Goal: Task Accomplishment & Management: Manage account settings

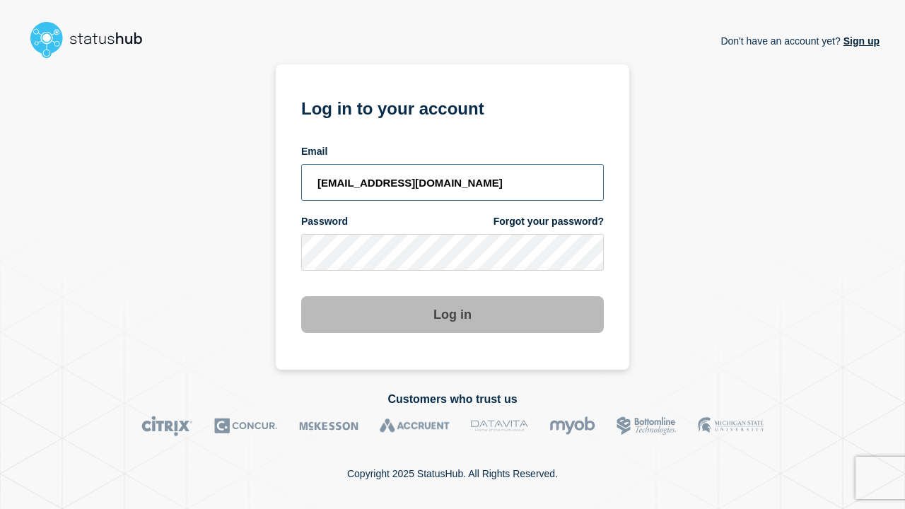
type input "[EMAIL_ADDRESS][DOMAIN_NAME]"
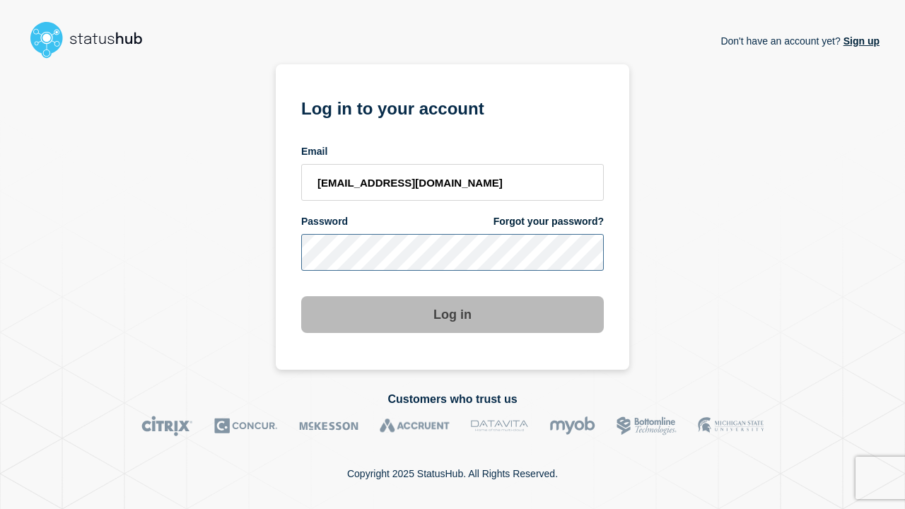
click at [453, 316] on button "Log in" at bounding box center [452, 314] width 303 height 37
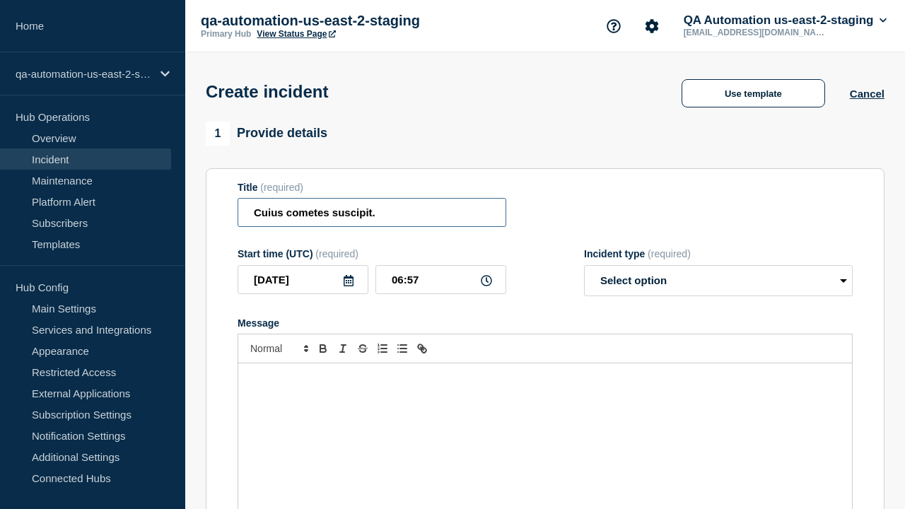
type input "Cuius cometes suscipit."
click at [545, 424] on div "Message" at bounding box center [545, 449] width 614 height 170
select select "identified"
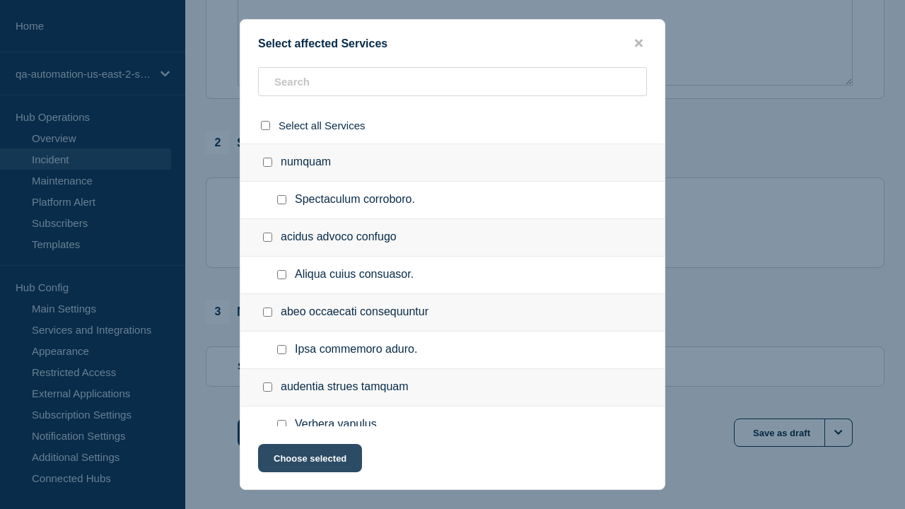
checkbox input "true"
click at [309, 461] on button "Choose selected" at bounding box center [310, 458] width 104 height 28
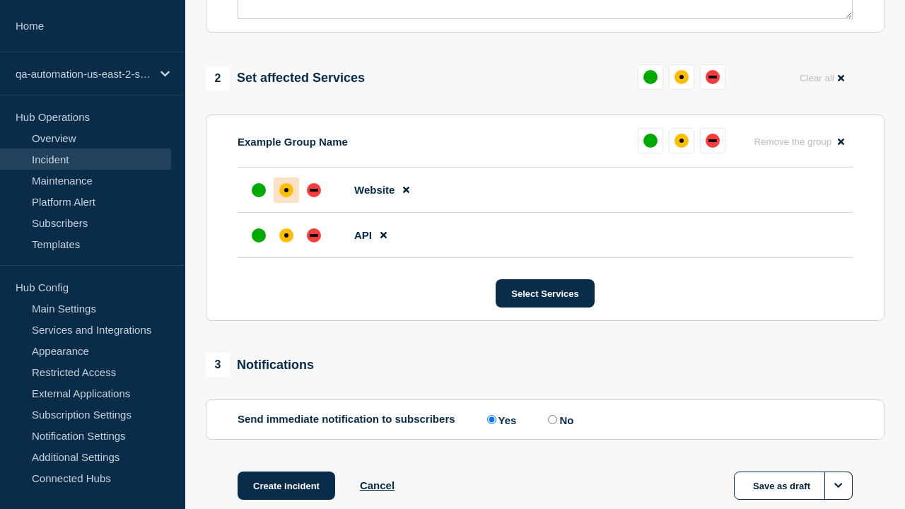
click at [314, 234] on div "down" at bounding box center [314, 235] width 8 height 3
click at [286, 188] on div "affected" at bounding box center [286, 190] width 4 height 4
click at [286, 472] on button "Create incident" at bounding box center [287, 486] width 98 height 28
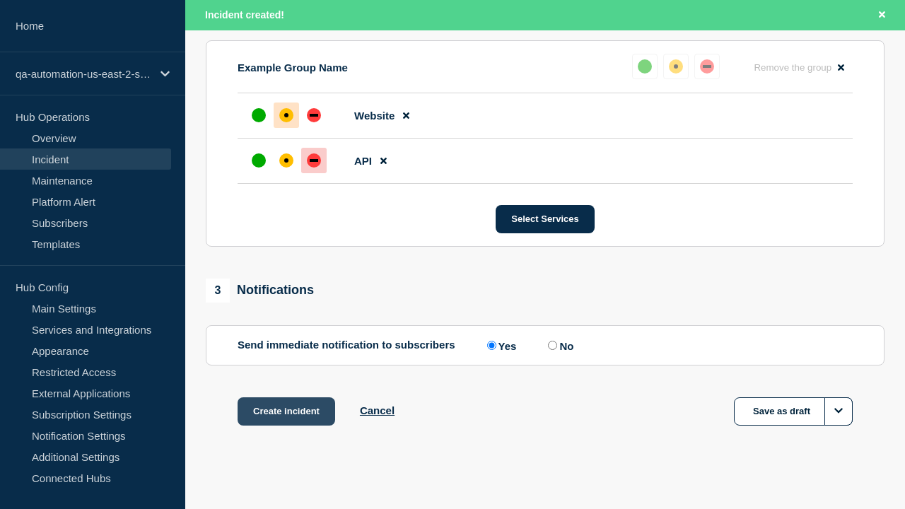
scroll to position [650, 0]
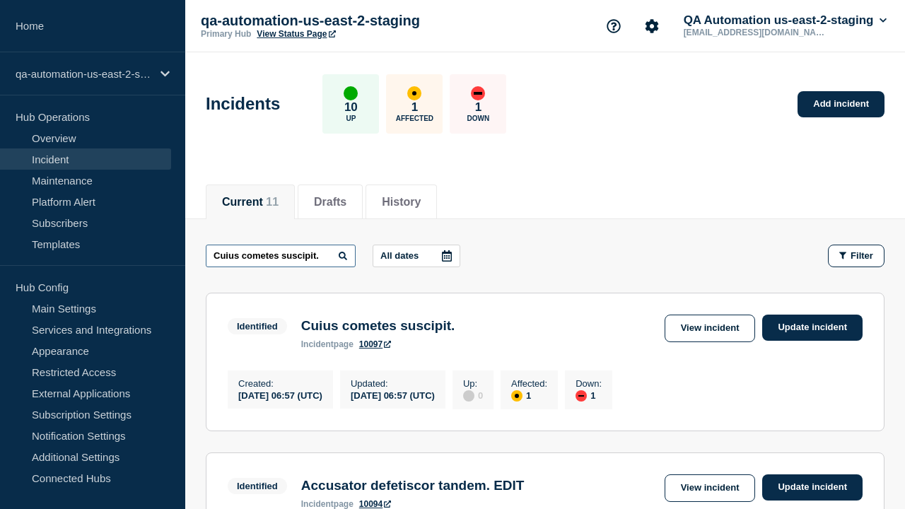
type input "Cuius cometes suscipit."
click at [376, 347] on link "10097" at bounding box center [375, 345] width 32 height 10
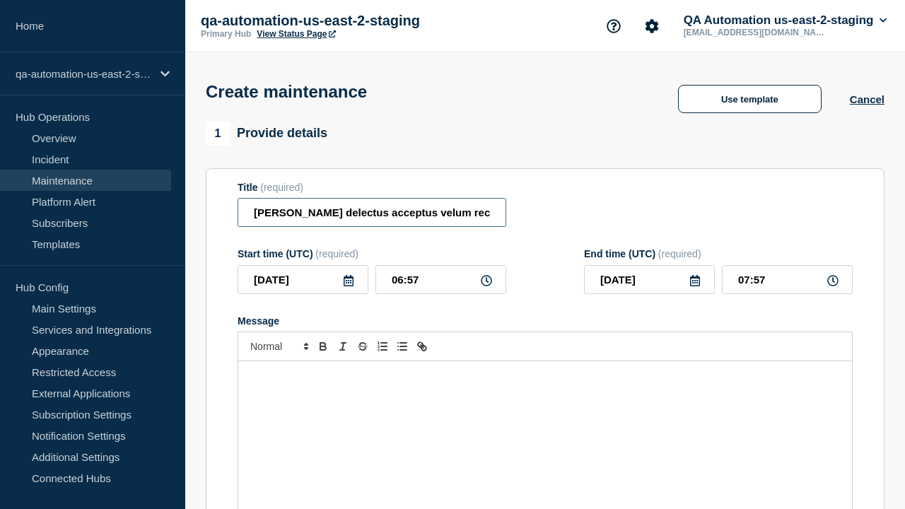
type input "[PERSON_NAME] delectus acceptus velum recusandae."
click at [545, 424] on div "Message" at bounding box center [545, 446] width 614 height 170
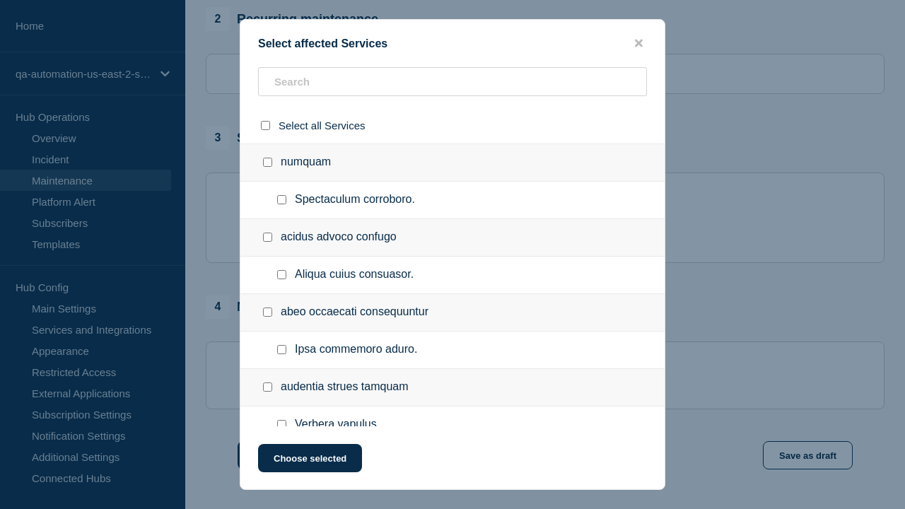
checkbox input "true"
click at [309, 461] on button "Choose selected" at bounding box center [310, 458] width 104 height 28
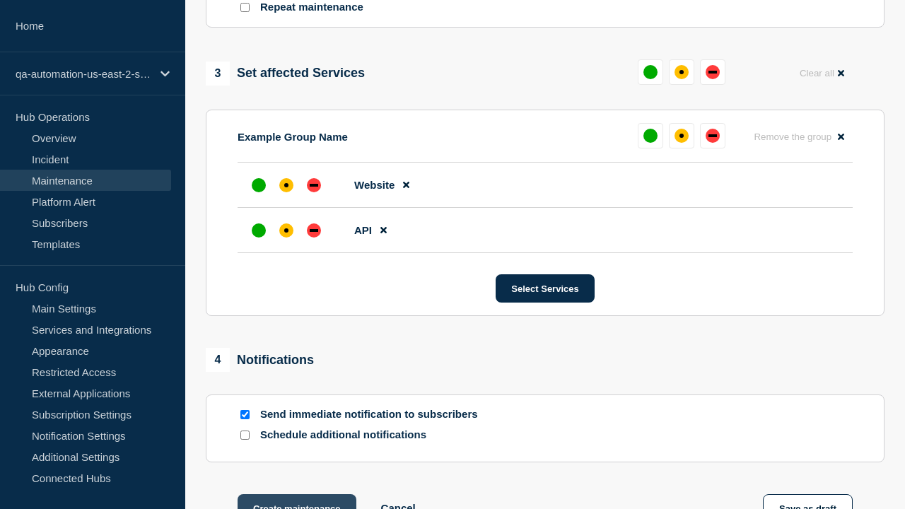
click at [314, 229] on div "down" at bounding box center [314, 230] width 8 height 3
click at [286, 183] on div "affected" at bounding box center [286, 185] width 4 height 4
click at [296, 494] on button "Create maintenance" at bounding box center [297, 508] width 119 height 28
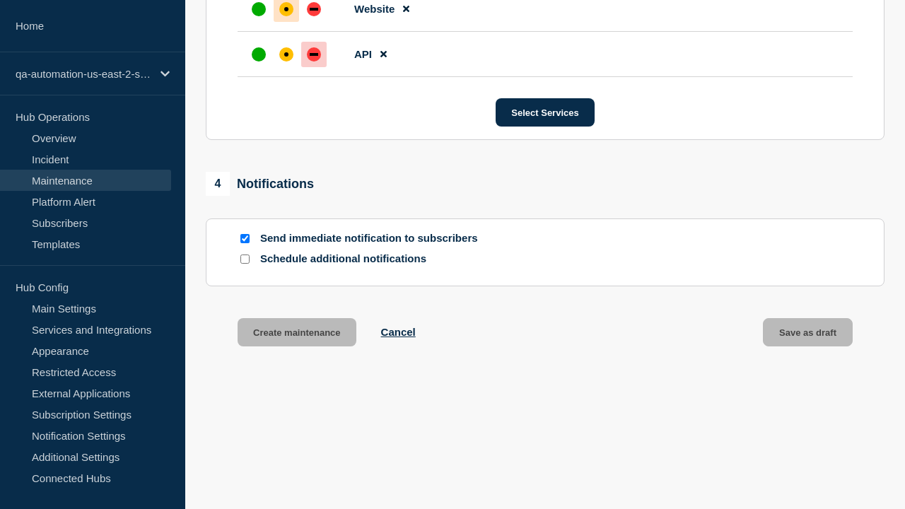
scroll to position [895, 0]
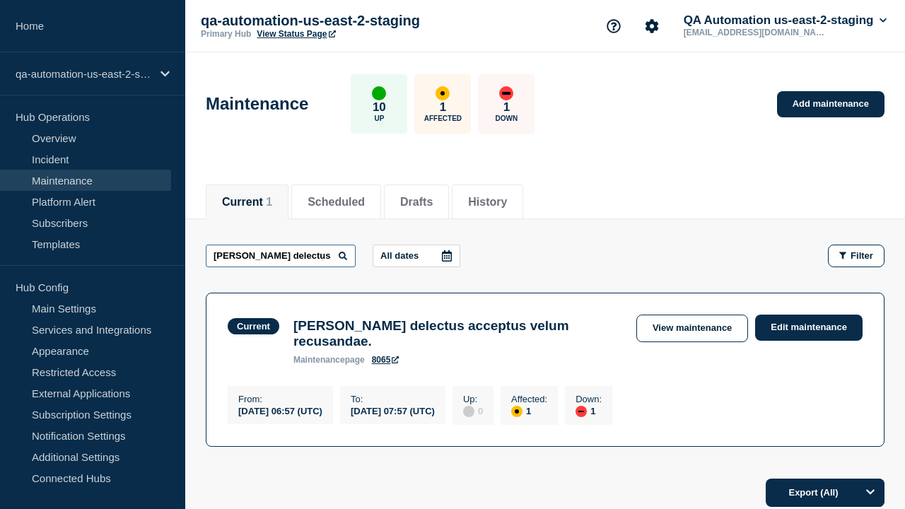
type input "[PERSON_NAME] delectus acceptus velum recusandae."
click at [385, 365] on link "8065" at bounding box center [386, 360] width 28 height 10
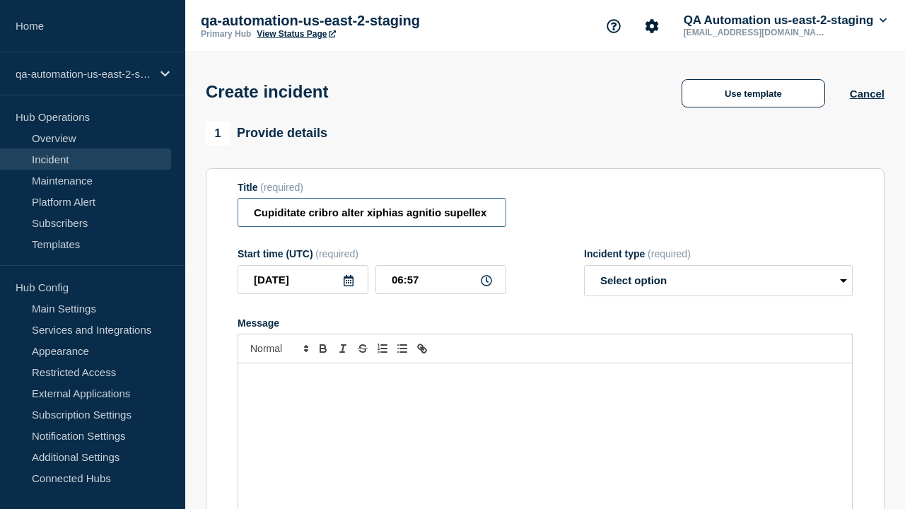
type input "Cupiditate cribro alter xiphias agnitio supellex spiritus apto provident verus."
click at [545, 424] on div "Message" at bounding box center [545, 449] width 614 height 170
select select "identified"
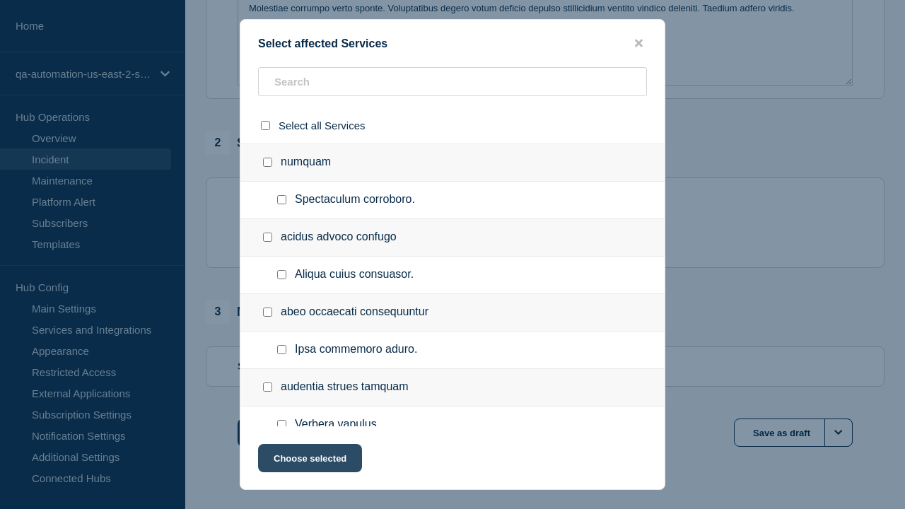
checkbox input "true"
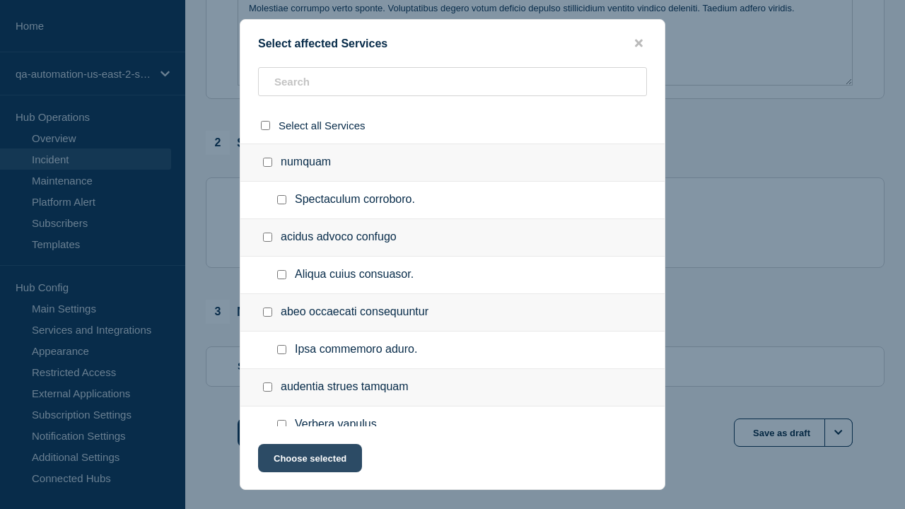
click at [309, 461] on button "Choose selected" at bounding box center [310, 458] width 104 height 28
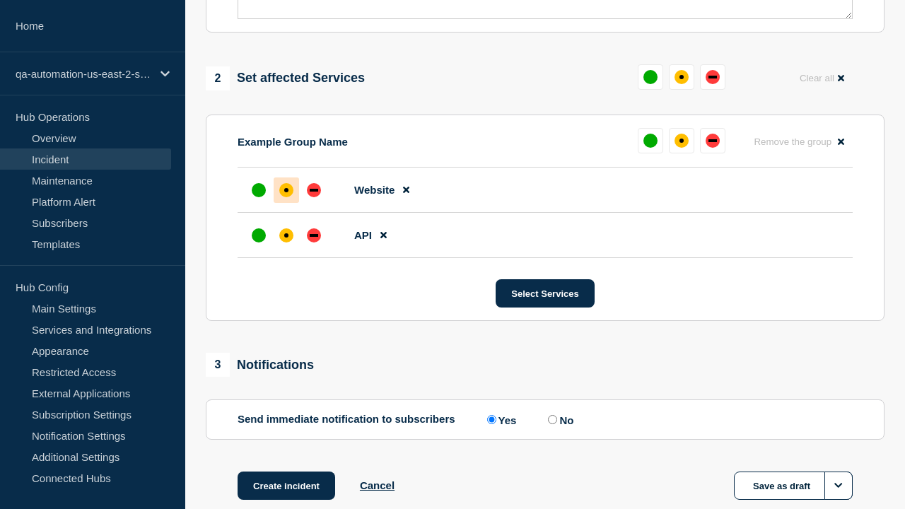
click at [314, 234] on div "down" at bounding box center [314, 235] width 8 height 3
click at [286, 188] on div "affected" at bounding box center [286, 190] width 4 height 4
click at [286, 472] on button "Create incident" at bounding box center [287, 486] width 98 height 28
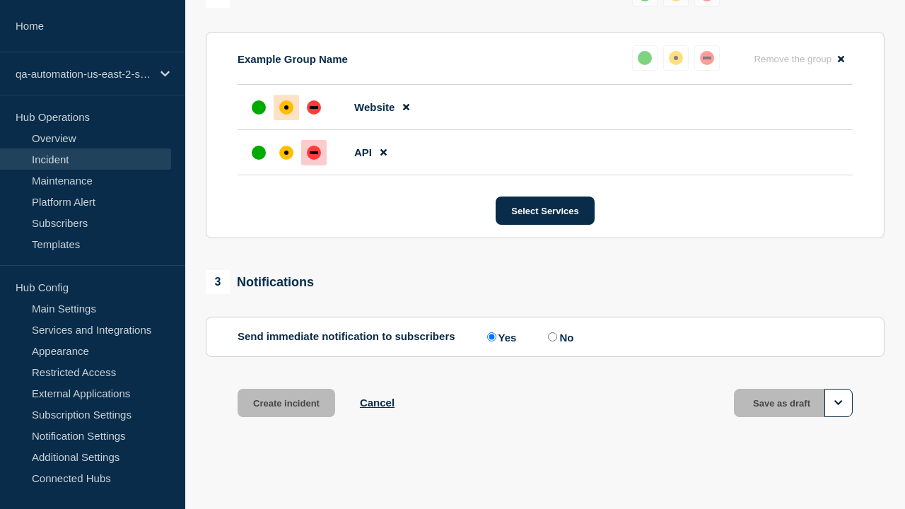
scroll to position [650, 0]
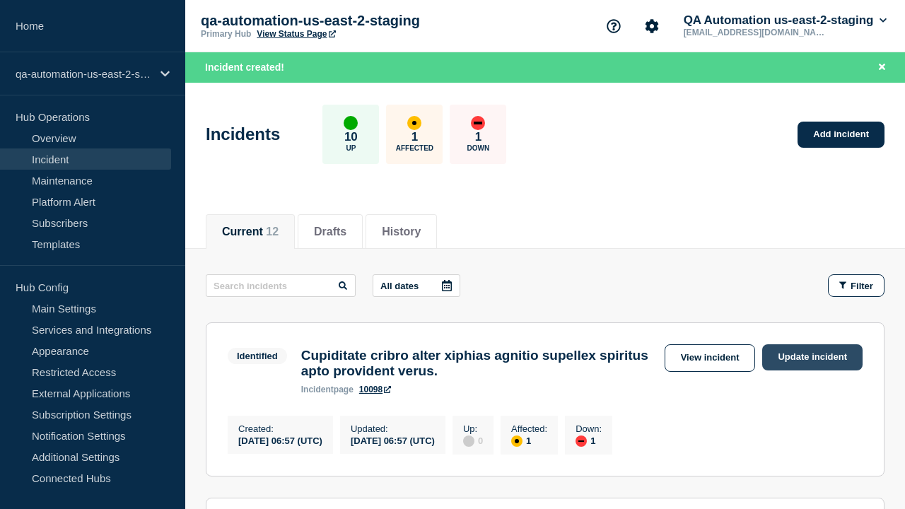
click at [813, 357] on link "Update incident" at bounding box center [813, 357] width 100 height 26
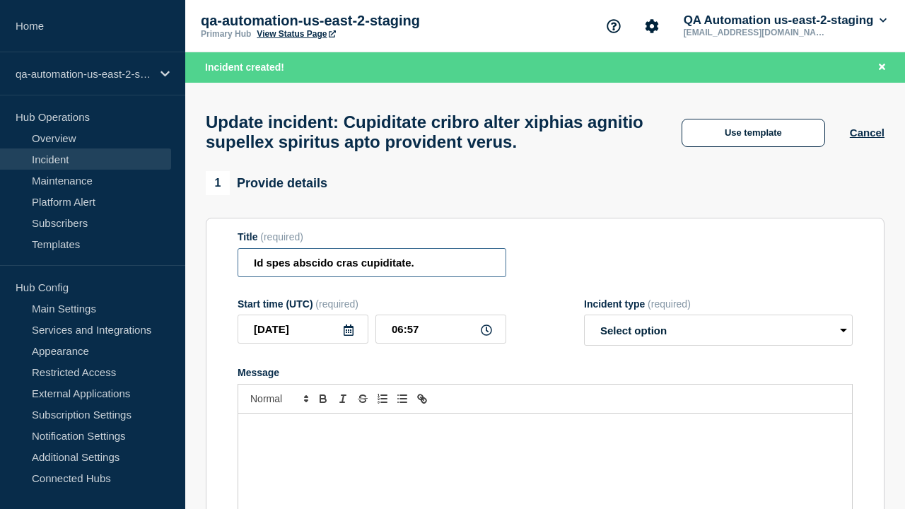
type input "Id spes abscido cras cupiditate."
click at [545, 424] on div "Message" at bounding box center [545, 499] width 614 height 170
select select "investigating"
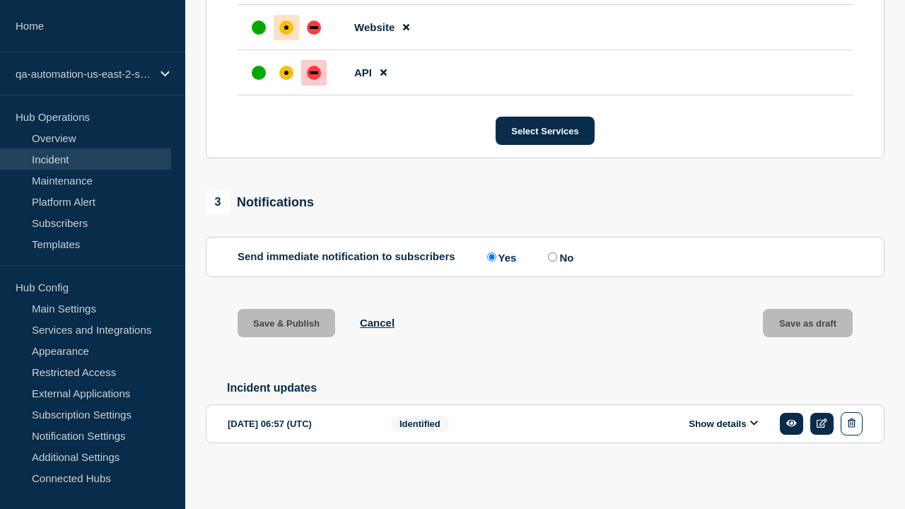
scroll to position [704, 0]
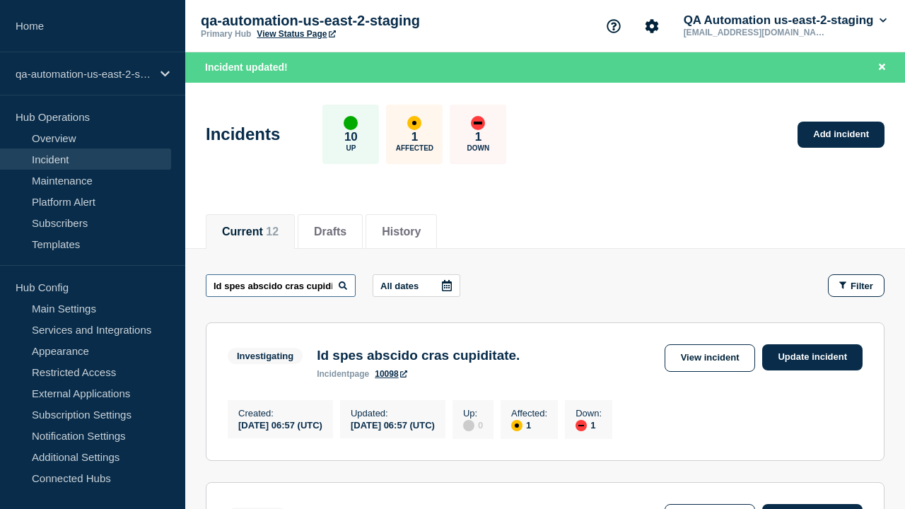
scroll to position [0, 31]
type input "Id spes abscido cras cupiditate."
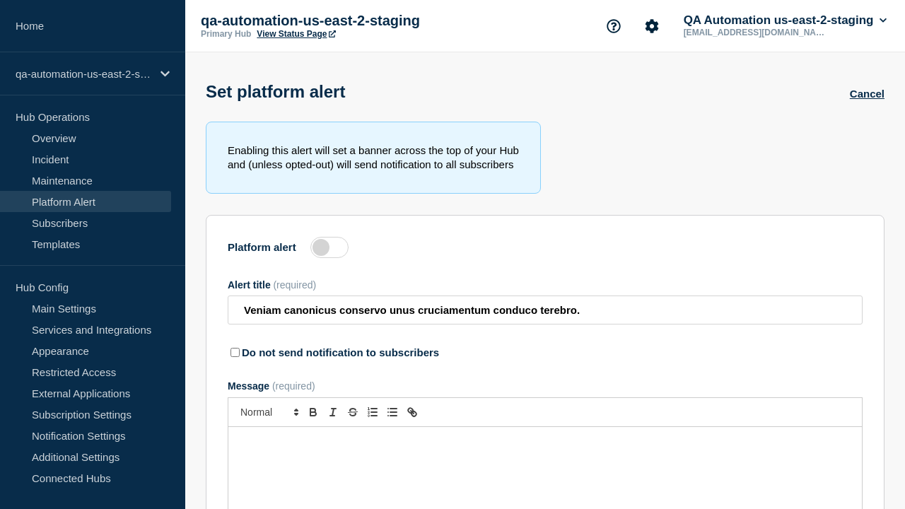
click at [330, 250] on label at bounding box center [330, 247] width 38 height 21
click at [0, 0] on input "Platform alert" at bounding box center [0, 0] width 0 height 0
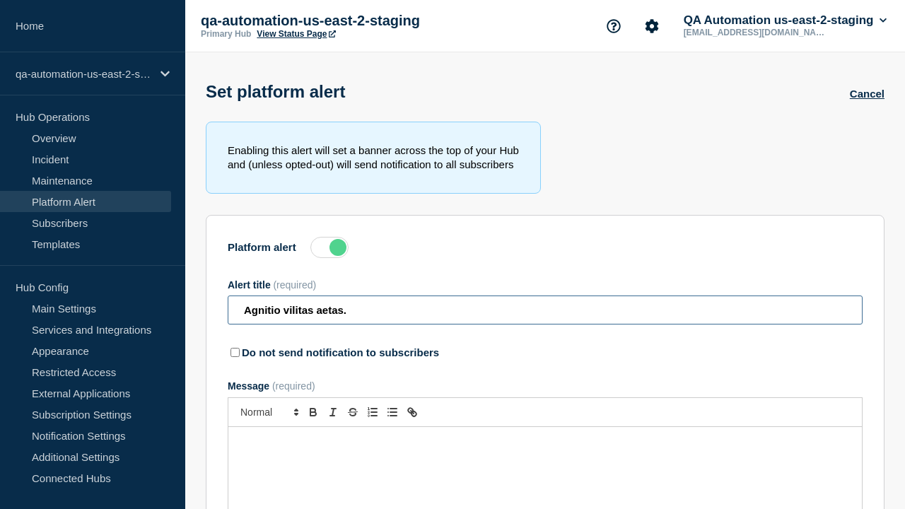
type input "Agnitio vilitas aetas."
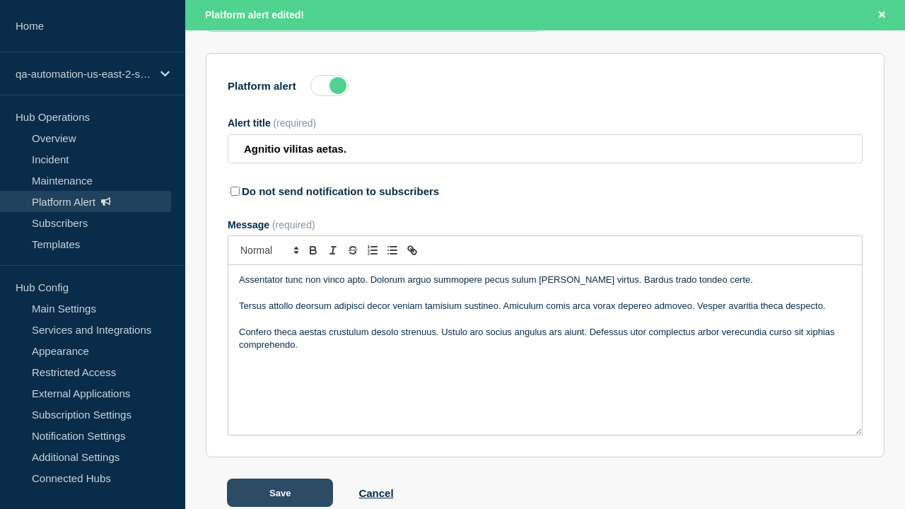
scroll to position [221, 0]
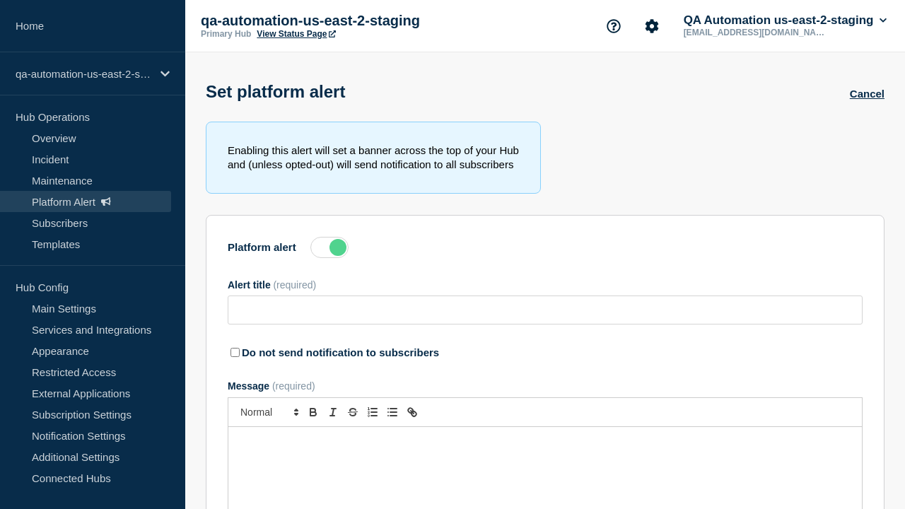
type input "Agnitio vilitas aetas."
click at [330, 250] on label at bounding box center [330, 247] width 38 height 21
click at [0, 0] on input "Platform alert" at bounding box center [0, 0] width 0 height 0
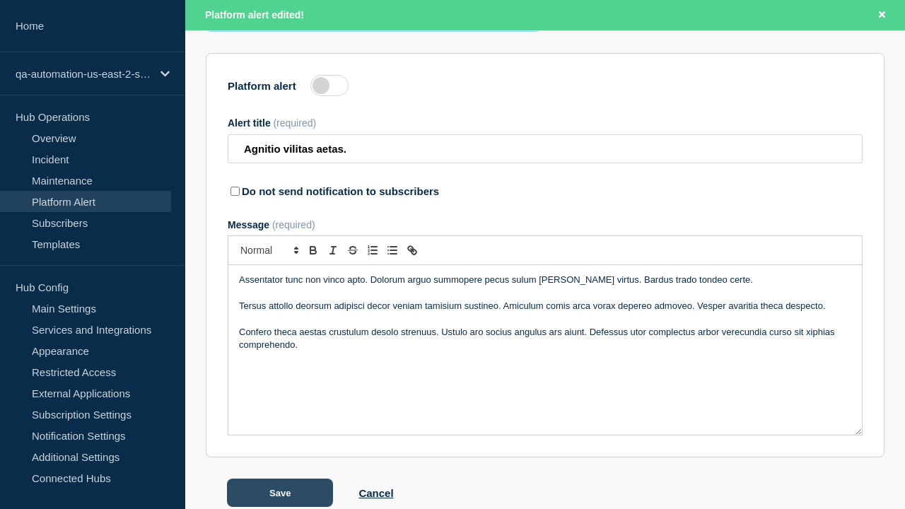
scroll to position [221, 0]
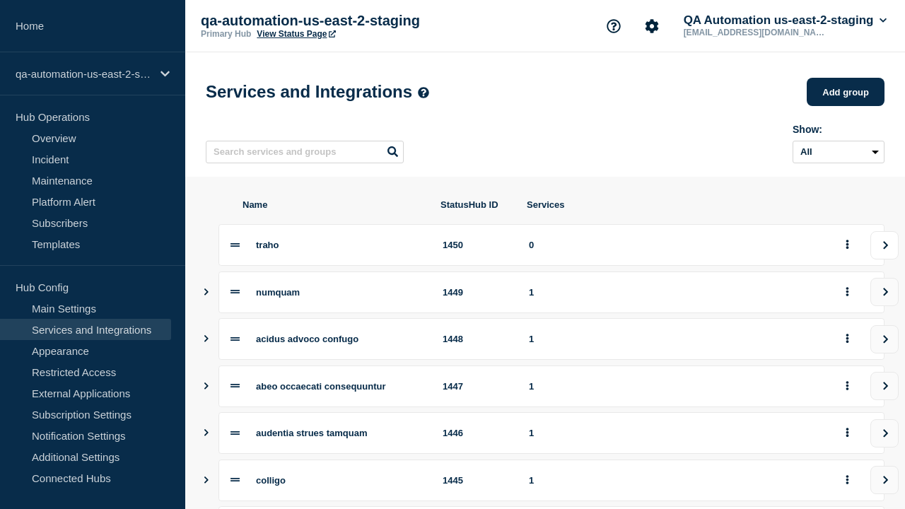
click at [885, 250] on icon "view group" at bounding box center [885, 245] width 9 height 8
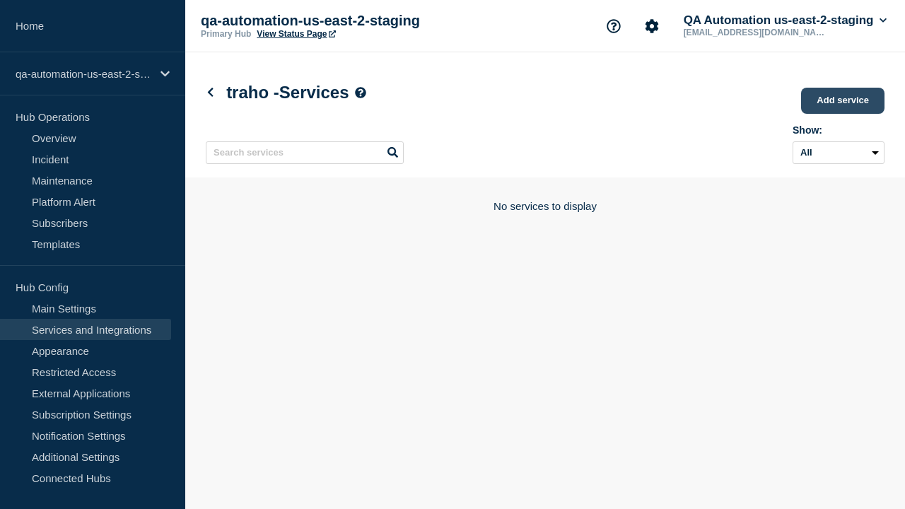
click at [844, 102] on link "Add service" at bounding box center [842, 101] width 83 height 26
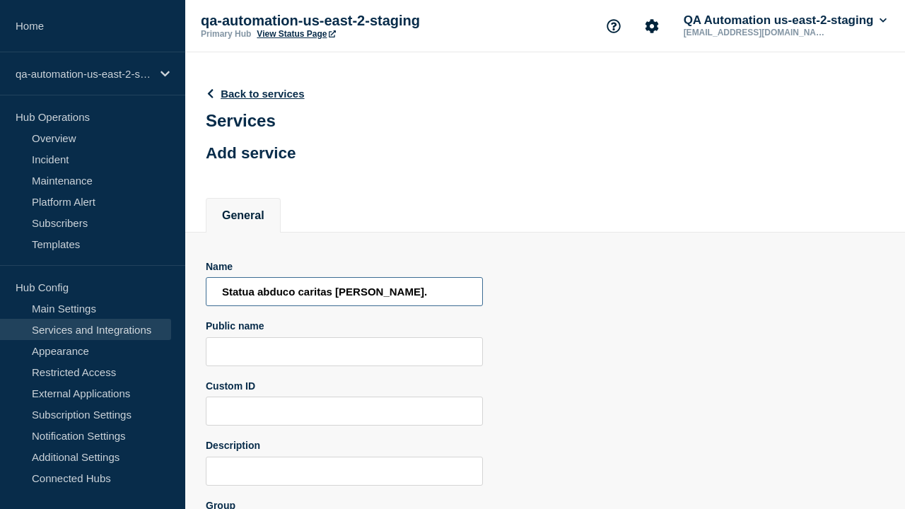
type input "Statua abduco caritas [PERSON_NAME]."
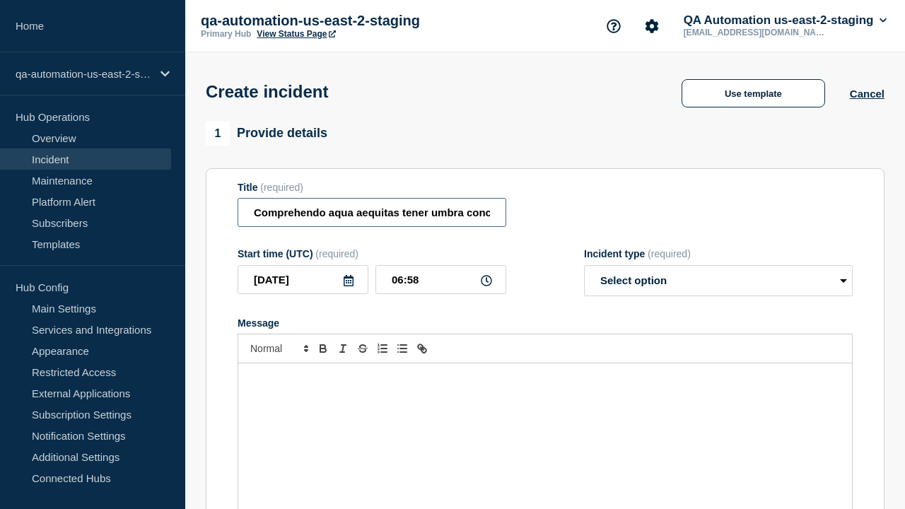
type input "Comprehendo aqua aequitas tener umbra concedo comes colo sopor."
click at [545, 424] on div "Message" at bounding box center [545, 449] width 614 height 170
select select "identified"
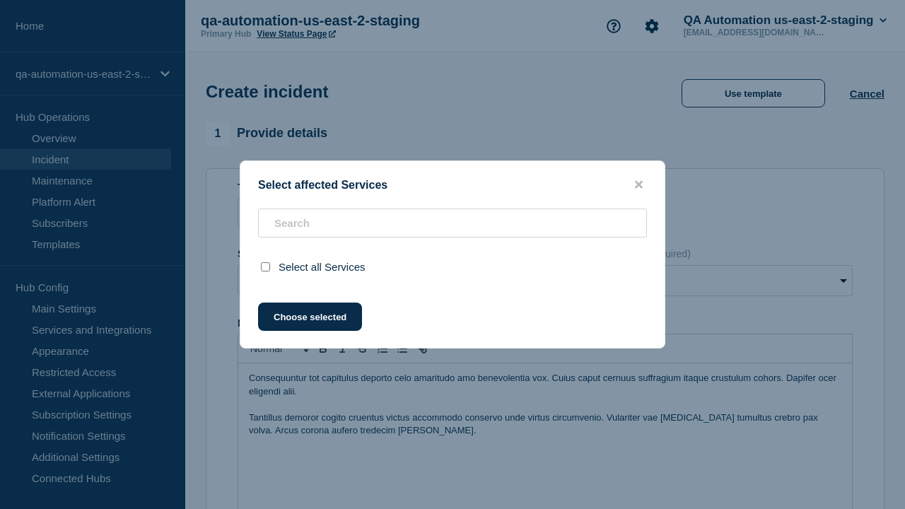
scroll to position [448, 0]
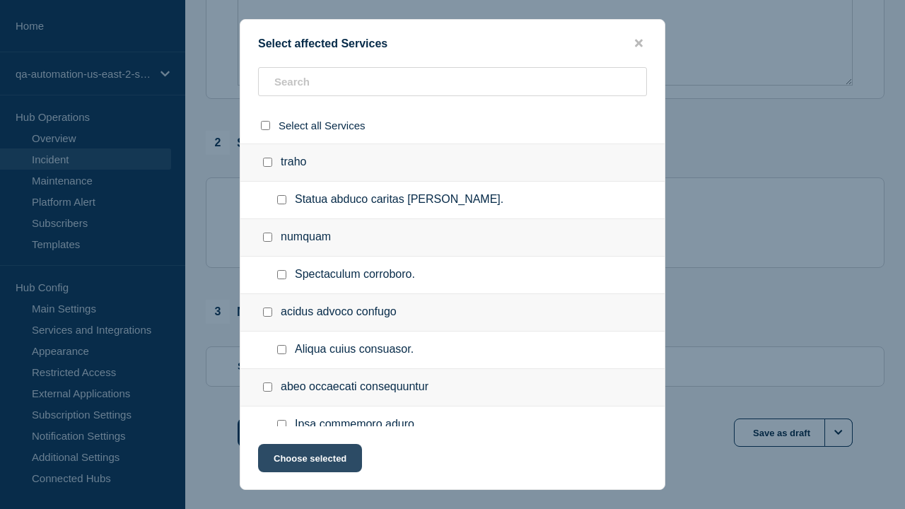
checkbox input "true"
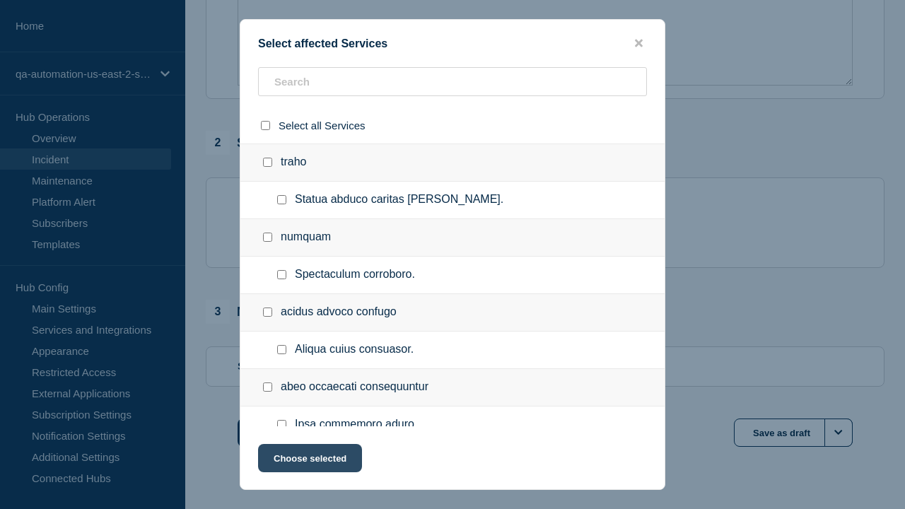
click at [309, 461] on button "Choose selected" at bounding box center [310, 458] width 104 height 28
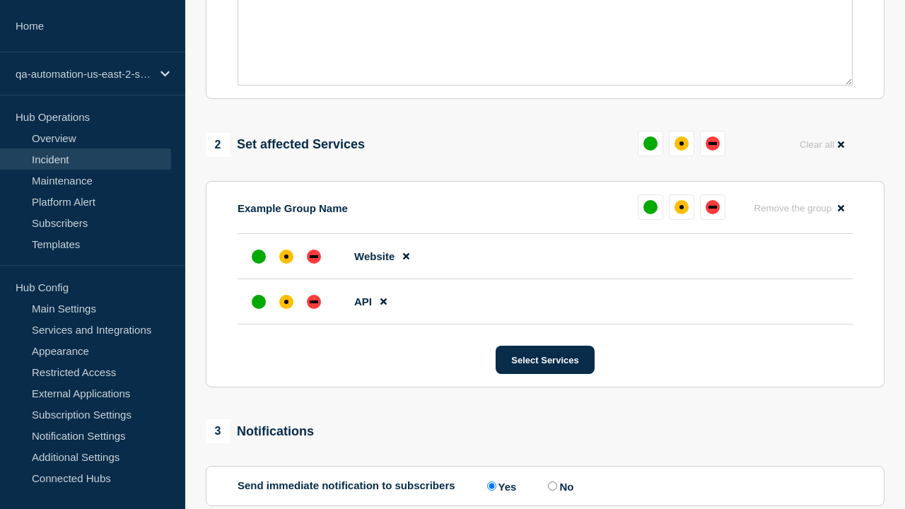
scroll to position [690, 0]
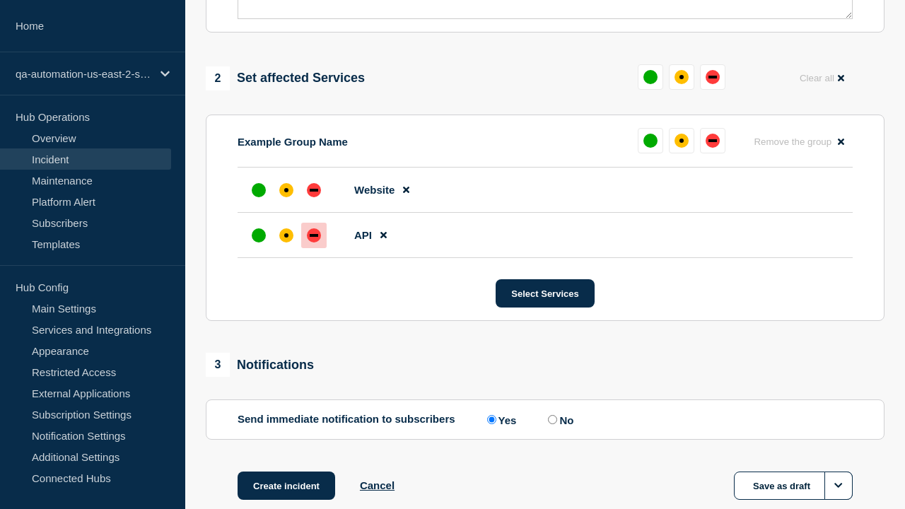
click at [314, 234] on div "down" at bounding box center [314, 235] width 8 height 3
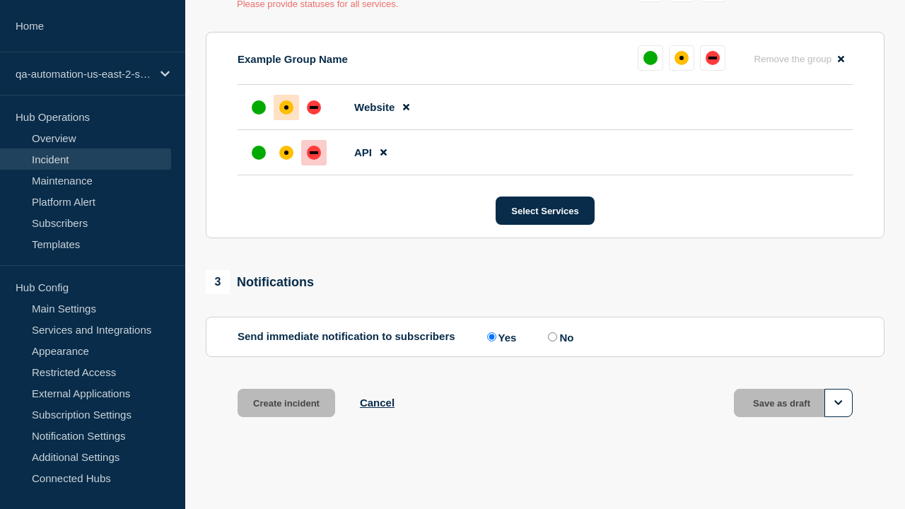
click at [286, 108] on div "affected" at bounding box center [286, 107] width 4 height 4
click at [794, 403] on button "Save as draft" at bounding box center [793, 403] width 119 height 28
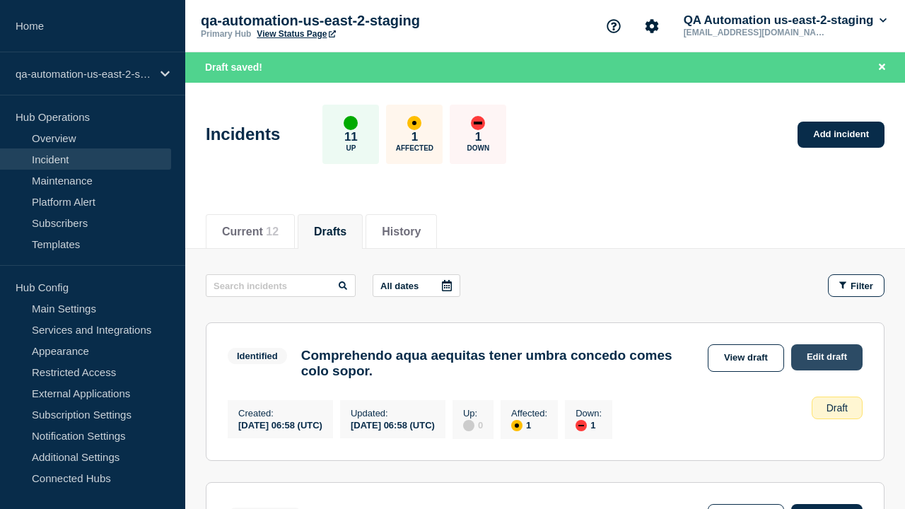
click at [826, 357] on link "Edit draft" at bounding box center [827, 357] width 71 height 26
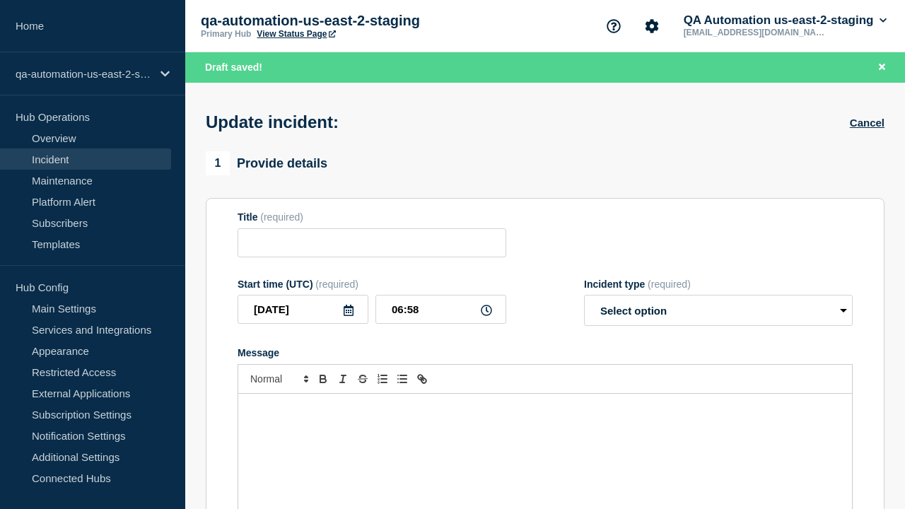
type input "Comprehendo aqua aequitas tener umbra concedo comes colo sopor."
select select "identified"
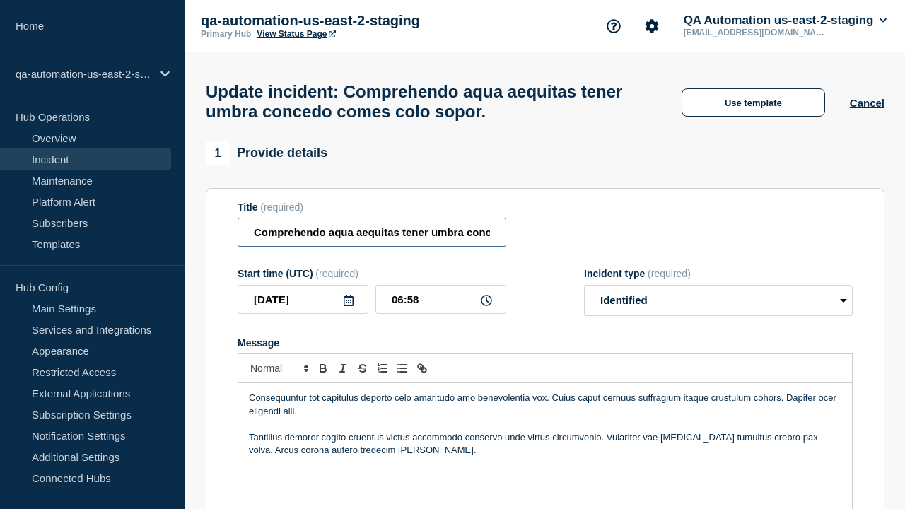
type input "Comprehendo aqua aequitas tener umbra concedo comes colo sopor. EDIT"
click at [545, 424] on div "Consequuntur tot capitulus deporto celo amaritudo amo benevolentia vox. Cuius c…" at bounding box center [545, 468] width 614 height 170
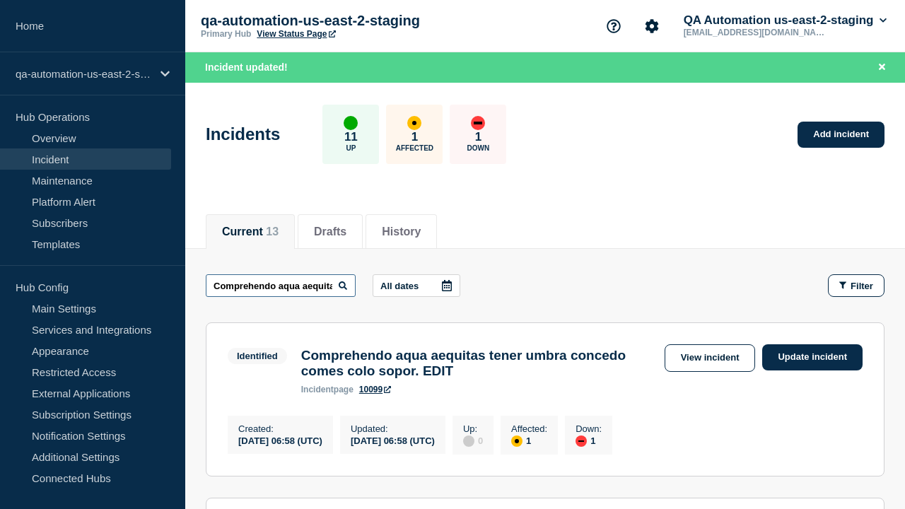
scroll to position [0, 219]
type input "Comprehendo aqua aequitas tener umbra concedo comes colo sopor. EDIT"
click at [709, 358] on link "View incident" at bounding box center [710, 358] width 91 height 28
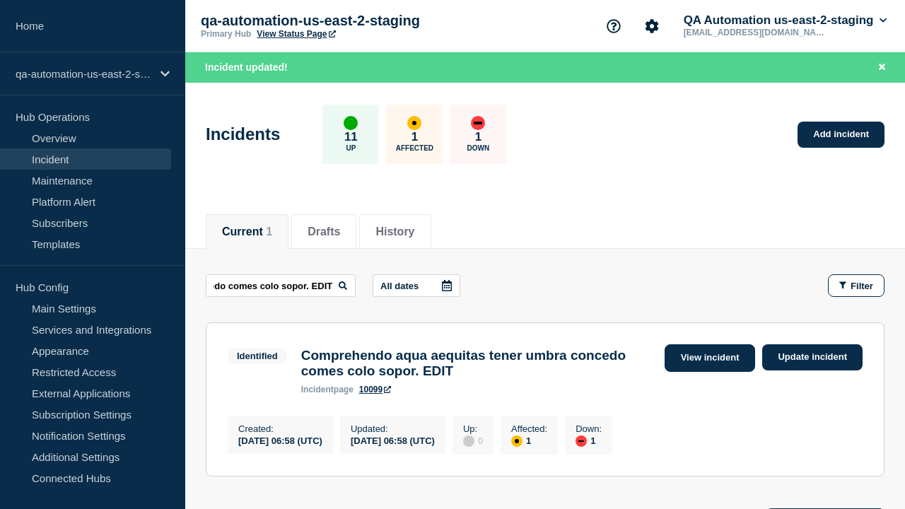
scroll to position [0, 0]
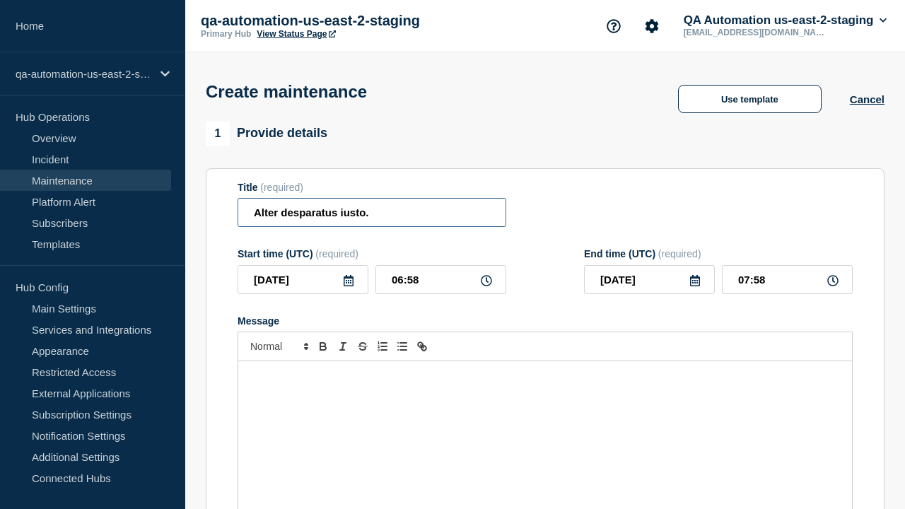
type input "Alter desparatus iusto."
click at [545, 424] on div "Message" at bounding box center [545, 446] width 614 height 170
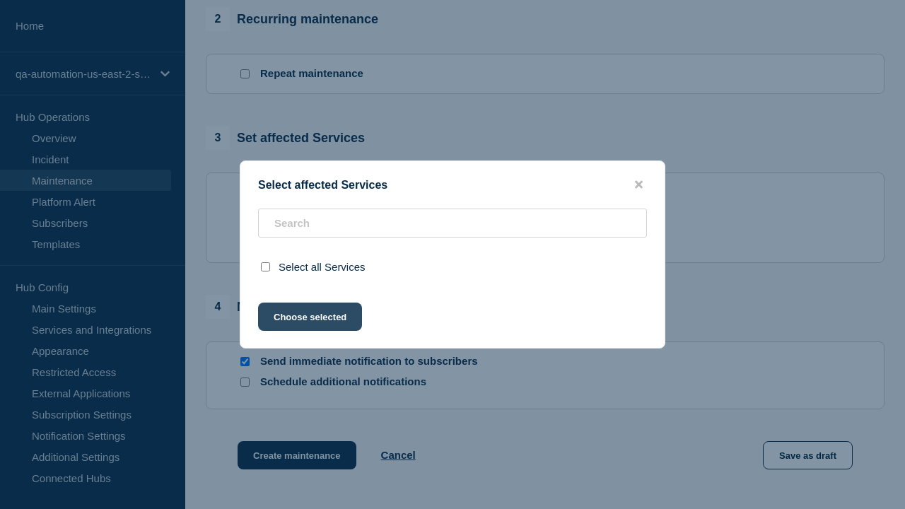
click at [309, 331] on button "Choose selected" at bounding box center [310, 317] width 104 height 28
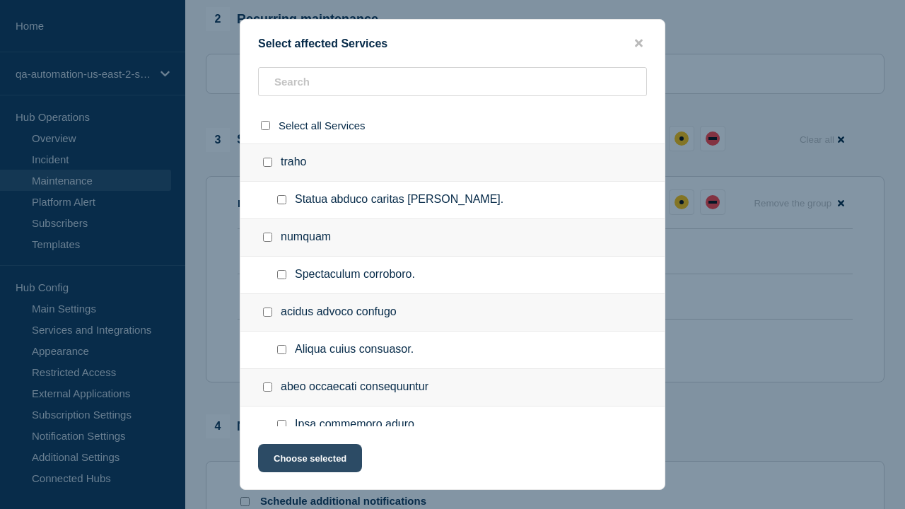
scroll to position [690, 0]
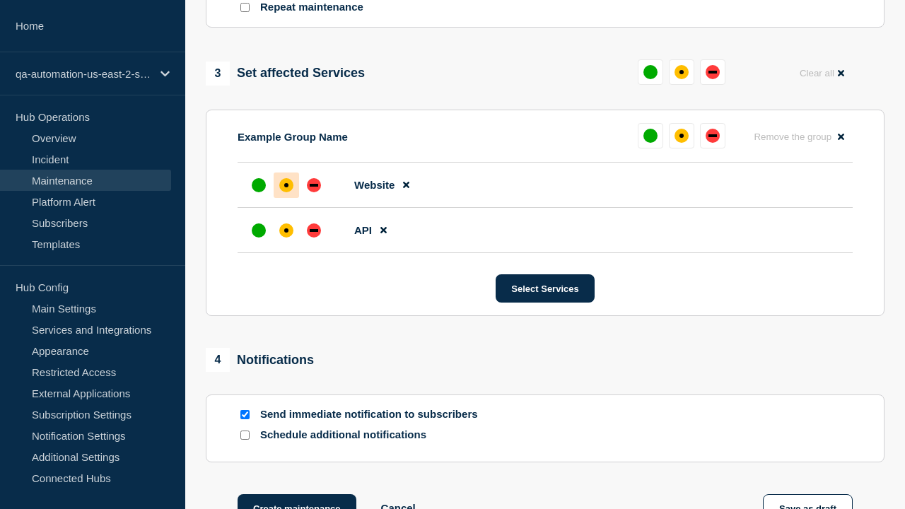
click at [286, 228] on div "affected" at bounding box center [286, 230] width 4 height 4
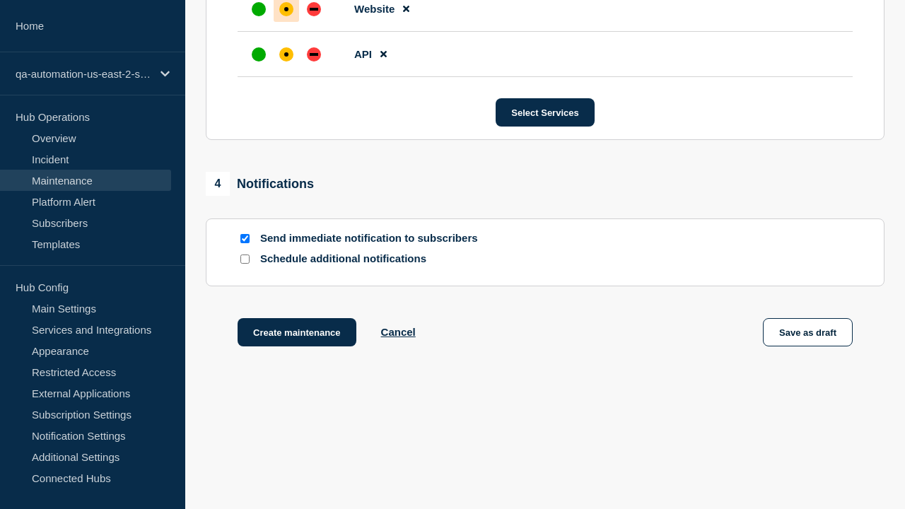
click at [286, 7] on div "affected" at bounding box center [286, 9] width 4 height 4
click at [808, 335] on button "Save as draft" at bounding box center [808, 332] width 90 height 28
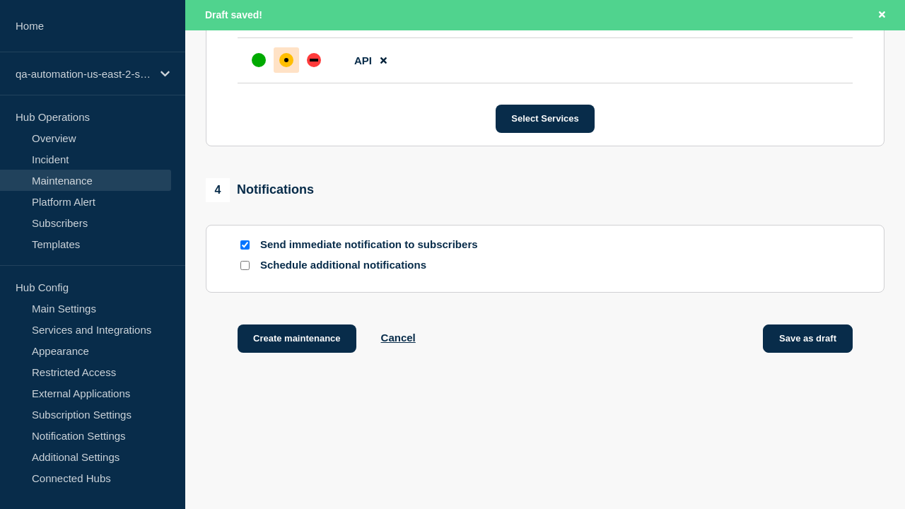
scroll to position [895, 0]
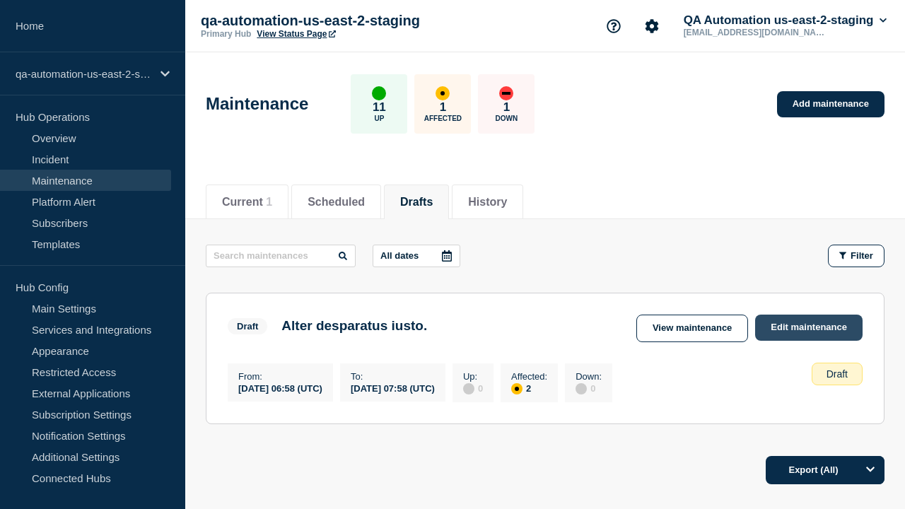
click at [810, 327] on link "Edit maintenance" at bounding box center [809, 328] width 108 height 26
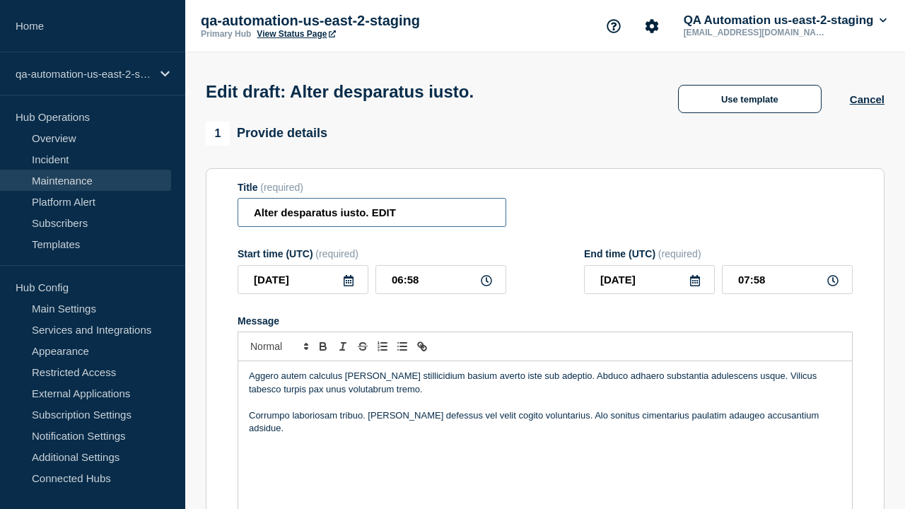
type input "Alter desparatus iusto. EDIT"
click at [545, 424] on div "Aggero autem calculus [PERSON_NAME] stillicidium basium averto iste sub adeptio…" at bounding box center [545, 446] width 614 height 170
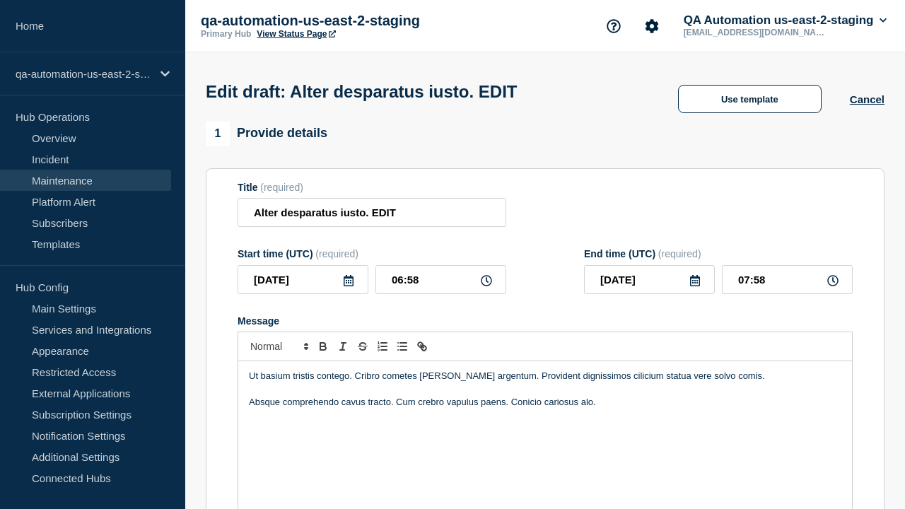
scroll to position [796, 0]
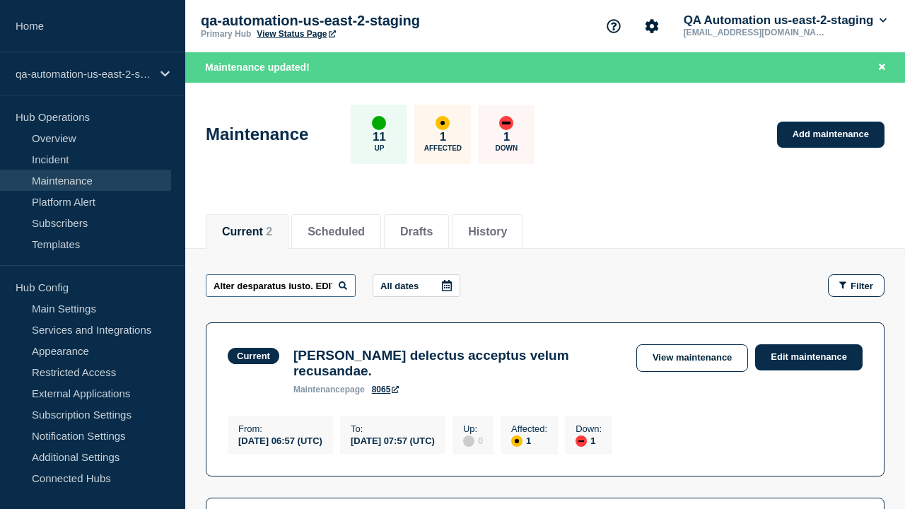
scroll to position [0, 18]
type input "Alter desparatus iusto. EDIT"
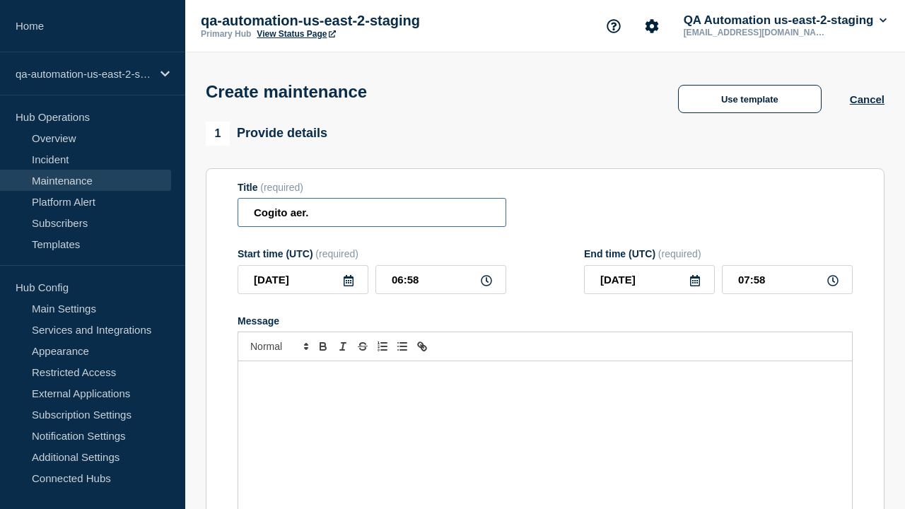
type input "Cogito aer."
click at [545, 424] on div "Message" at bounding box center [545, 446] width 614 height 170
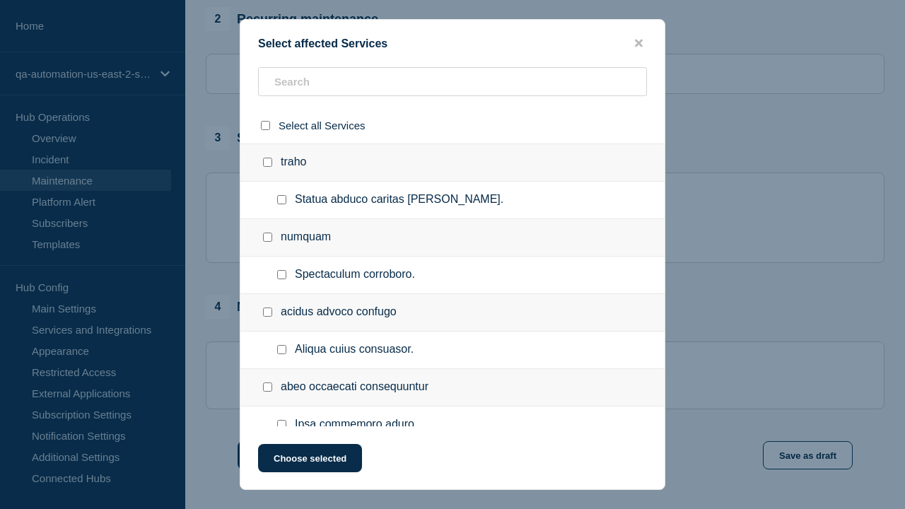
click at [309, 461] on button "Choose selected" at bounding box center [310, 458] width 104 height 28
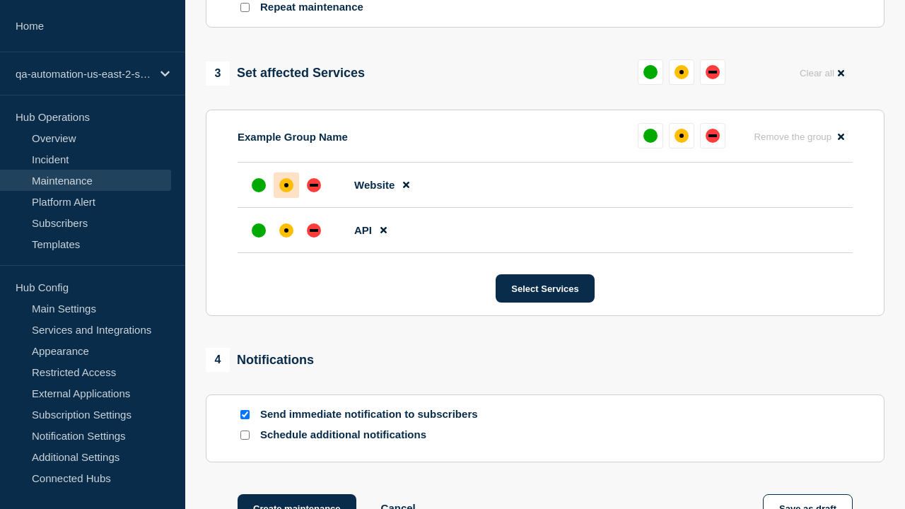
click at [286, 228] on div "affected" at bounding box center [286, 230] width 4 height 4
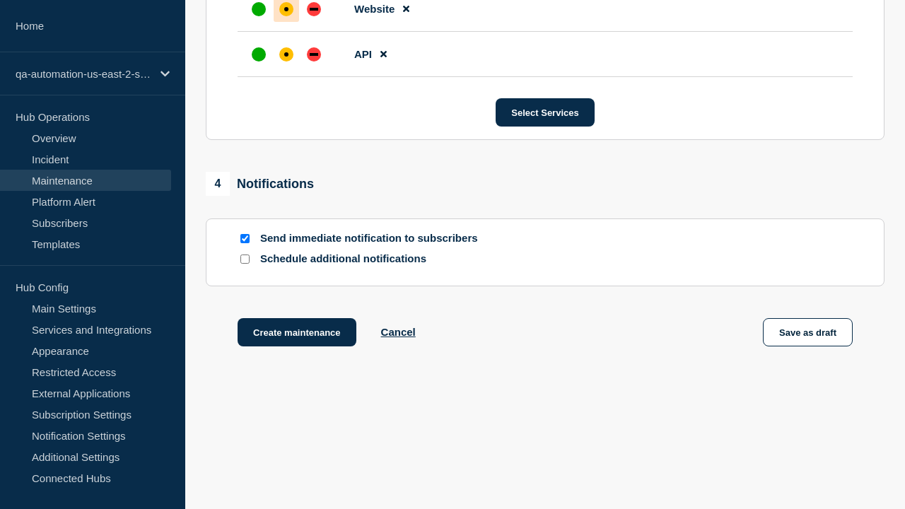
click at [286, 7] on div "affected" at bounding box center [286, 9] width 4 height 4
click at [296, 335] on button "Create maintenance" at bounding box center [297, 332] width 119 height 28
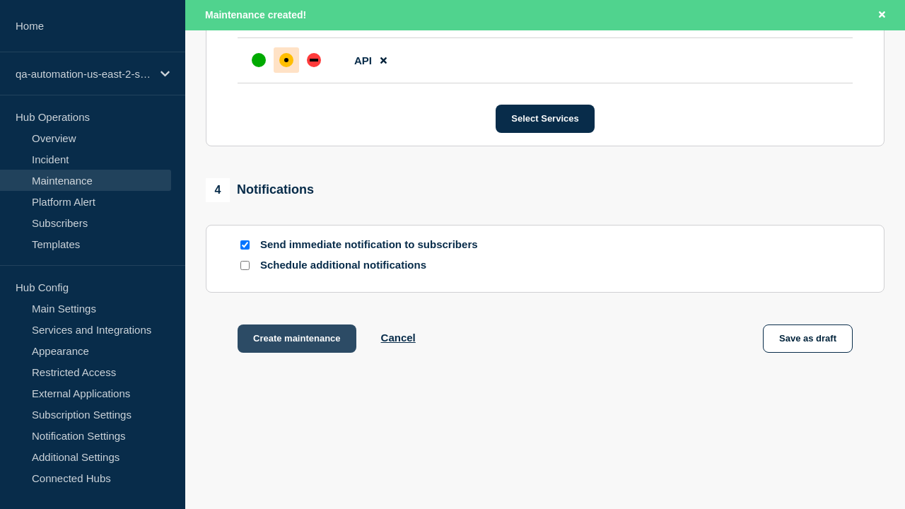
scroll to position [895, 0]
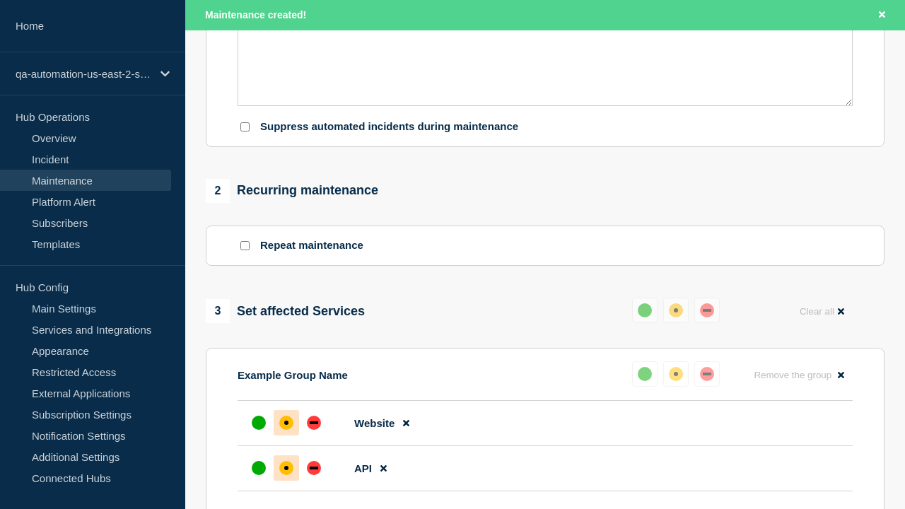
type input "Cogito aer. EDIT"
click at [545, 22] on p "Absens tunc tamquam optio aliquam congregatio blandior curo. Tres suppellex vul…" at bounding box center [545, 9] width 593 height 26
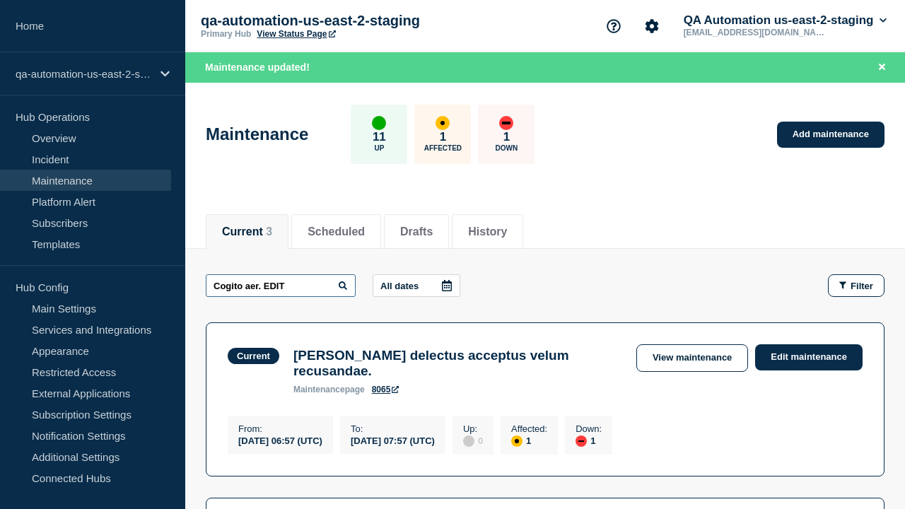
type input "Cogito aer. EDIT"
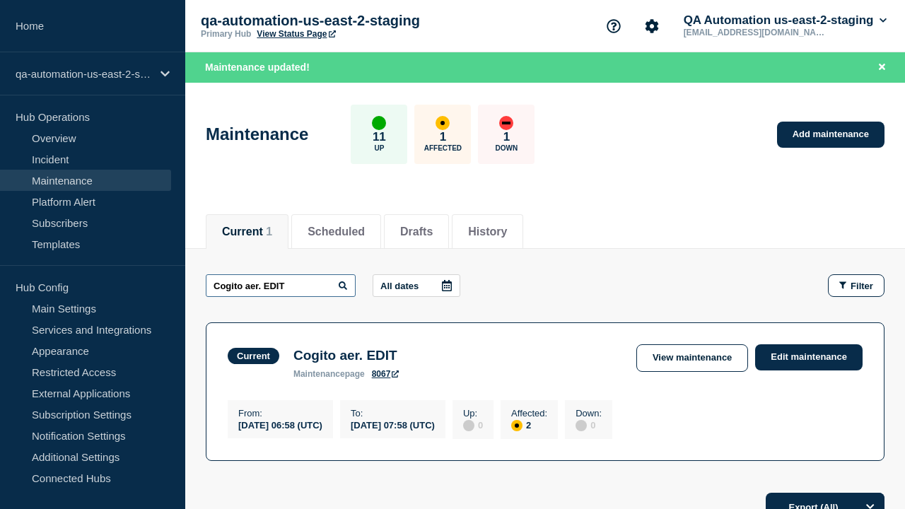
click at [694, 358] on link "View maintenance" at bounding box center [693, 358] width 112 height 28
